Goal: Transaction & Acquisition: Purchase product/service

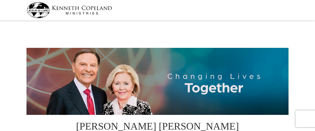
select select "NY"
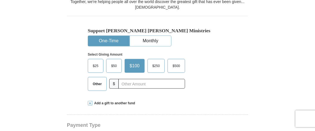
click at [101, 80] on span "Other" at bounding box center [97, 84] width 14 height 8
click at [0, 0] on input "Other" at bounding box center [0, 0] width 0 height 0
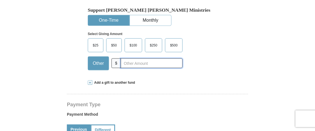
scroll to position [173, 0]
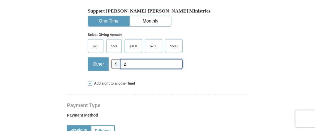
type input "20.00"
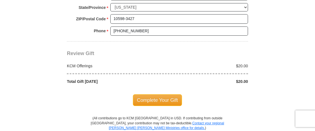
scroll to position [484, 0]
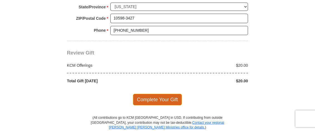
click at [164, 94] on span "Complete Your Gift" at bounding box center [157, 100] width 49 height 12
